Goal: Task Accomplishment & Management: Use online tool/utility

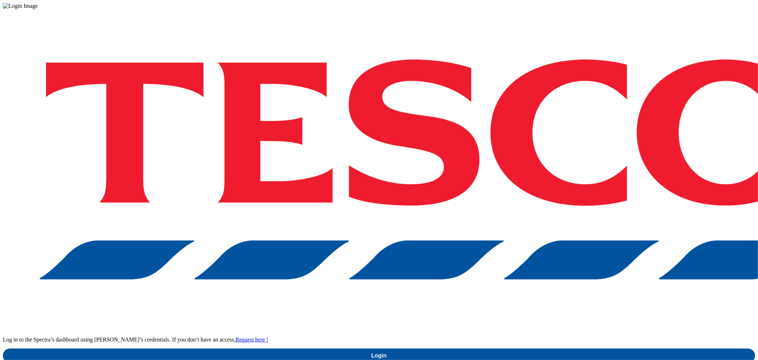
click at [557, 217] on div "Log in to the Spectra’s dashboard using [PERSON_NAME]’s credentials. If you don…" at bounding box center [379, 185] width 753 height 353
click at [557, 216] on div "Log in to the Spectra’s dashboard using [PERSON_NAME]’s credentials. If you don…" at bounding box center [379, 185] width 753 height 353
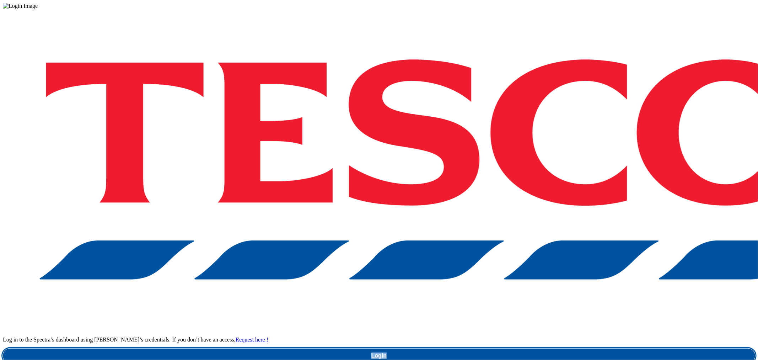
click at [555, 348] on link "Login" at bounding box center [379, 355] width 753 height 14
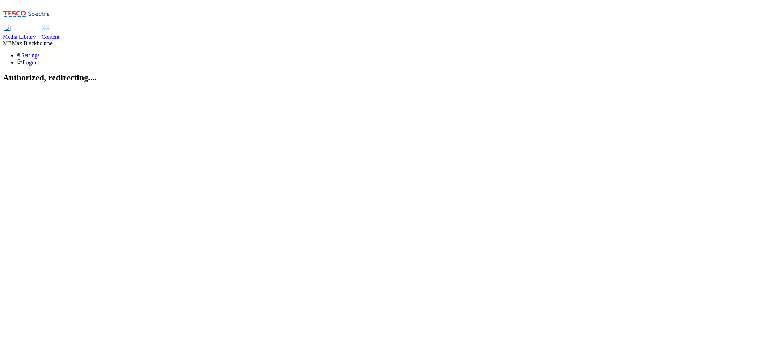
drag, startPoint x: 150, startPoint y: 20, endPoint x: 154, endPoint y: 17, distance: 4.6
click at [60, 25] on link "Content" at bounding box center [51, 32] width 18 height 15
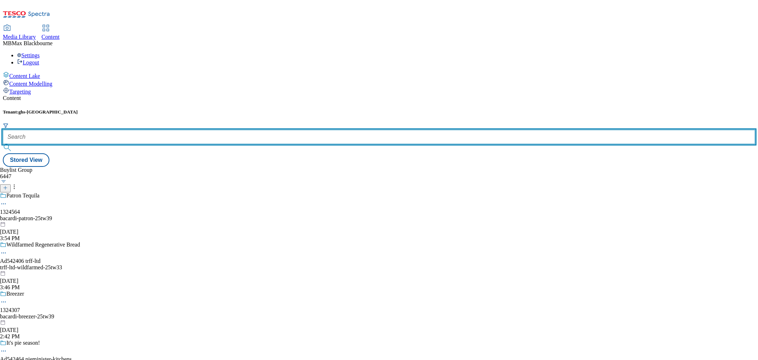
click at [171, 123] on form at bounding box center [379, 138] width 753 height 31
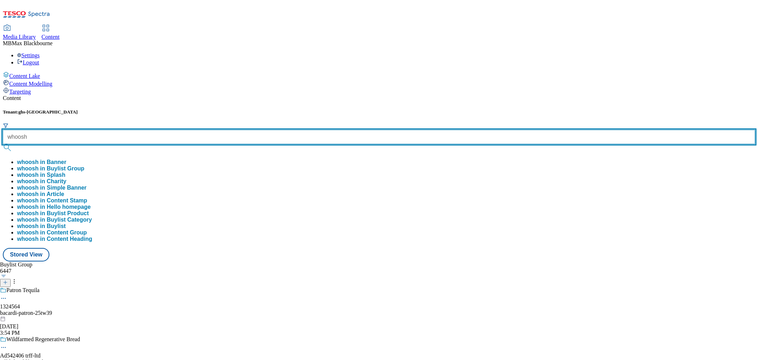
type input "whoosh"
click at [3, 144] on button "submit" at bounding box center [8, 147] width 10 height 7
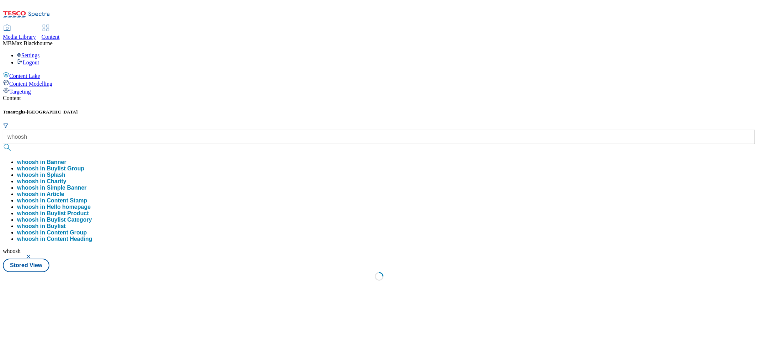
click at [213, 95] on div "Content Tenant: ghs-uk whoosh whoosh in Banner whoosh in Buylist Group whoosh i…" at bounding box center [379, 190] width 753 height 190
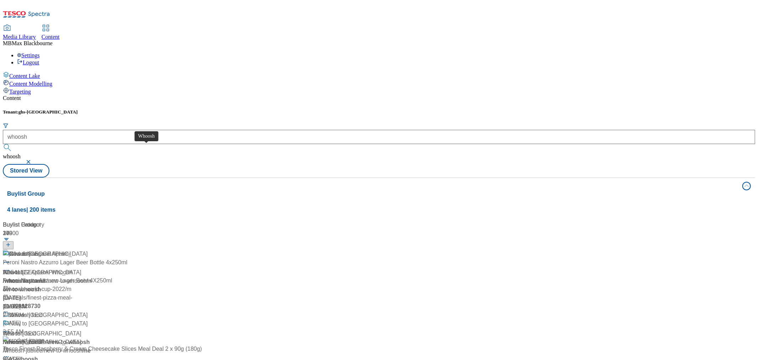
click at [30, 250] on span "Whoosh" at bounding box center [19, 254] width 21 height 9
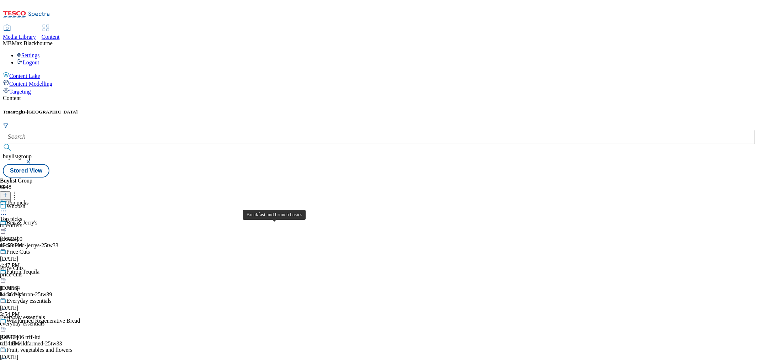
scroll to position [553, 0]
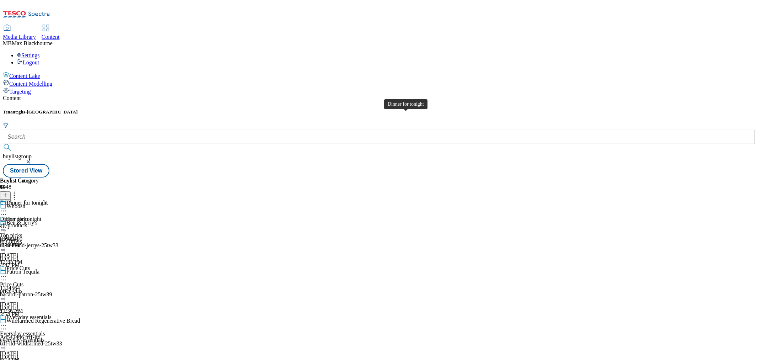
click at [48, 199] on div "Dinner for tonight" at bounding box center [26, 202] width 41 height 6
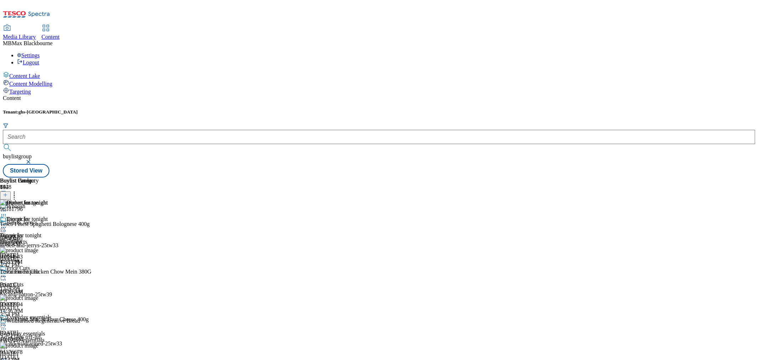
click at [11, 191] on button at bounding box center [5, 195] width 11 height 8
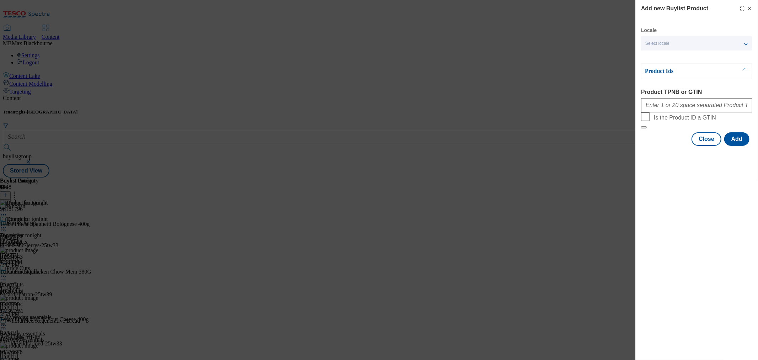
click at [684, 116] on form "Product TPNB or GTIN Is the Product ID a GTIN" at bounding box center [696, 109] width 111 height 40
click at [685, 112] on input "Product TPNB or GTIN" at bounding box center [696, 105] width 111 height 14
paste input "93285488"
paste input "84820825"
paste input "93337831"
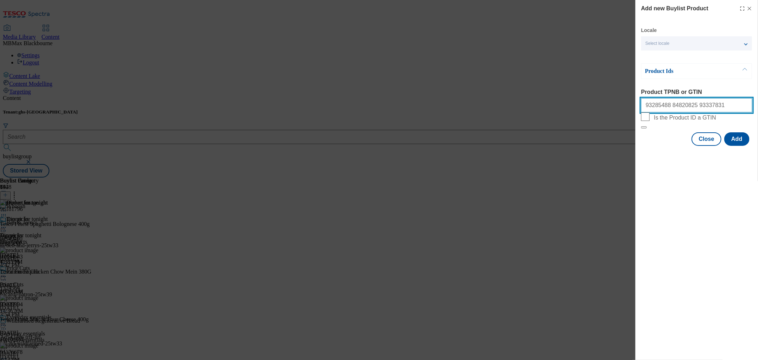
paste input "57938727"
type input "93285488 84820825 93337831 57938727"
click at [735, 146] on button "Add" at bounding box center [737, 139] width 25 height 14
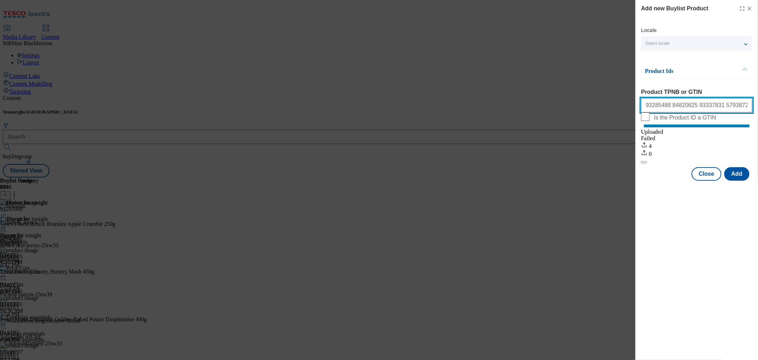
click at [687, 106] on input "93285488 84820825 93337831 57938727" at bounding box center [696, 105] width 111 height 14
click at [731, 111] on input "93285488 84820825 93337831 57938727" at bounding box center [696, 105] width 111 height 14
click at [737, 179] on button "Add" at bounding box center [737, 174] width 25 height 14
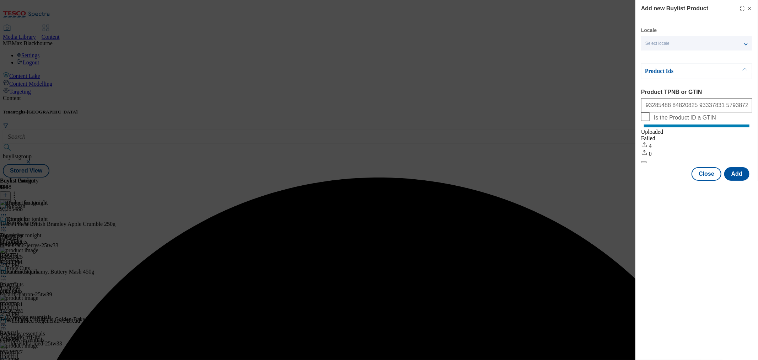
click at [749, 12] on body "Icons icon_account icon_add icon_backward_link icon_basket icon_benefits icon_c…" at bounding box center [379, 90] width 753 height 175
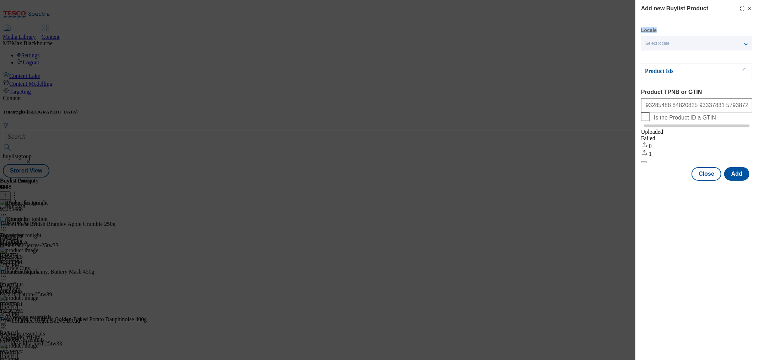
click at [749, 11] on div "Add new Buylist Product" at bounding box center [696, 8] width 111 height 9
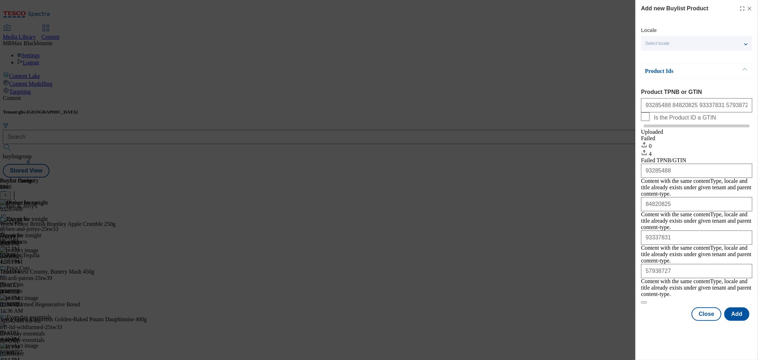
click at [749, 10] on icon "Modal" at bounding box center [750, 9] width 6 height 6
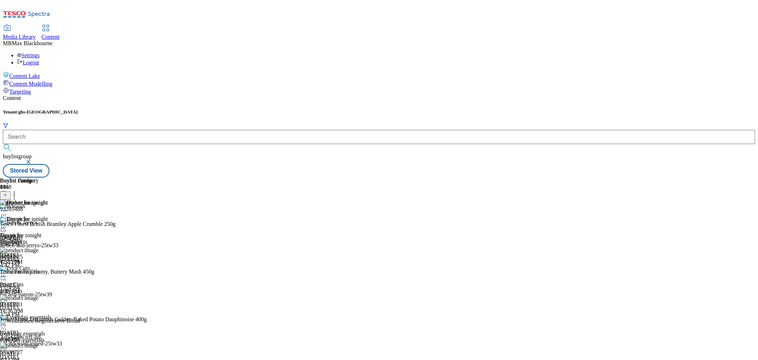
click at [147, 190] on div at bounding box center [73, 194] width 147 height 9
click at [8, 192] on icon at bounding box center [5, 194] width 5 height 5
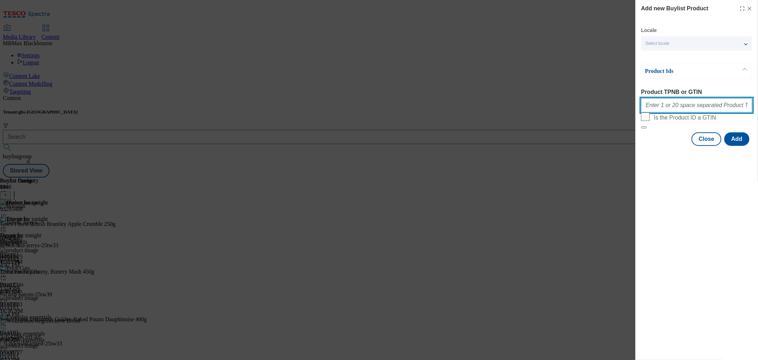
drag, startPoint x: 702, startPoint y: 109, endPoint x: 684, endPoint y: 109, distance: 18.1
click at [702, 109] on input "Product TPNB or GTIN" at bounding box center [696, 105] width 111 height 14
paste input "93665943"
paste input "90003040"
paste input "96713214"
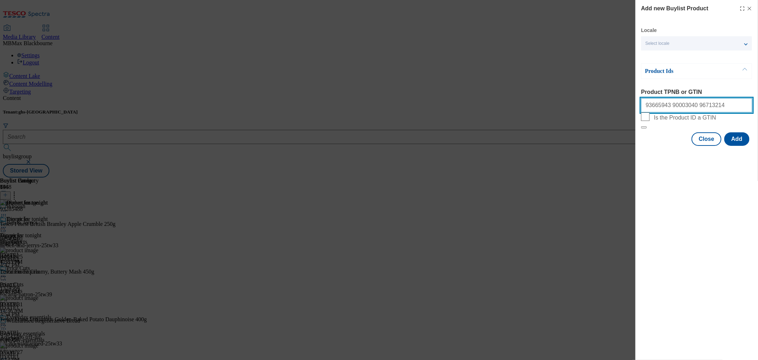
type input "93665943 90003040 96713214"
click at [734, 146] on button "Add" at bounding box center [737, 139] width 25 height 14
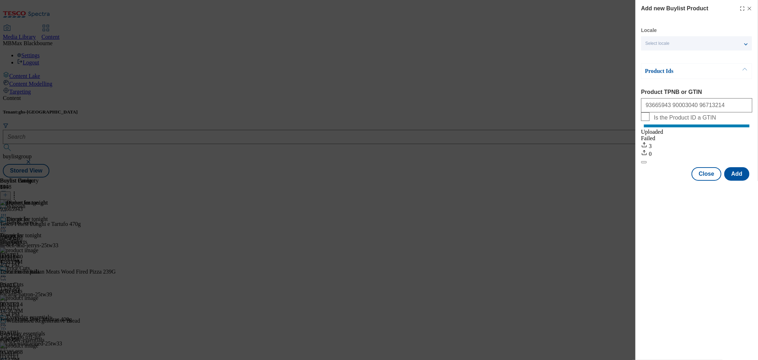
click at [749, 7] on icon "Modal" at bounding box center [750, 9] width 6 height 6
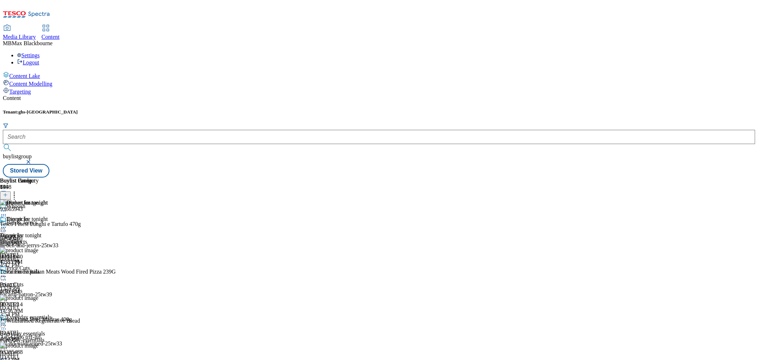
click at [7, 224] on icon at bounding box center [3, 227] width 7 height 7
click at [33, 238] on button "Edit" at bounding box center [23, 242] width 19 height 8
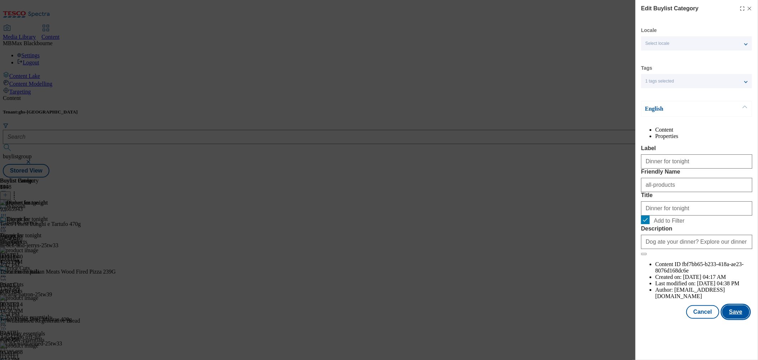
click at [741, 319] on button "Save" at bounding box center [735, 312] width 27 height 14
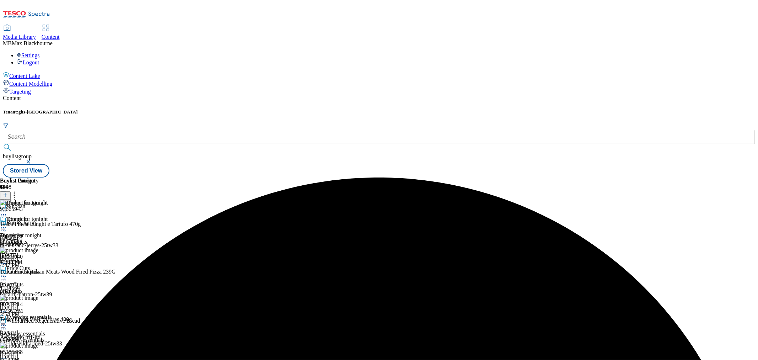
click at [7, 224] on icon at bounding box center [3, 227] width 7 height 7
click at [42, 271] on button "Preview" at bounding box center [27, 275] width 27 height 8
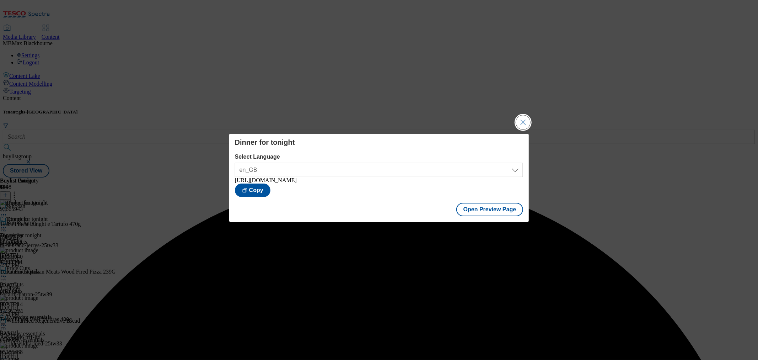
click at [523, 123] on button "Close Modal" at bounding box center [523, 122] width 14 height 14
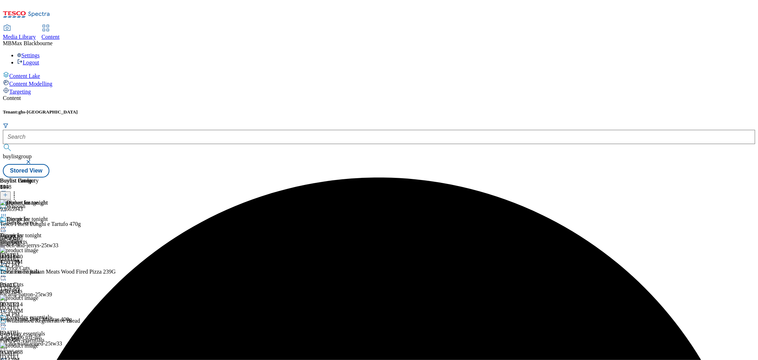
click at [7, 224] on icon at bounding box center [3, 227] width 7 height 7
click at [41, 295] on button "Publish" at bounding box center [27, 299] width 26 height 8
